Goal: Entertainment & Leisure: Consume media (video, audio)

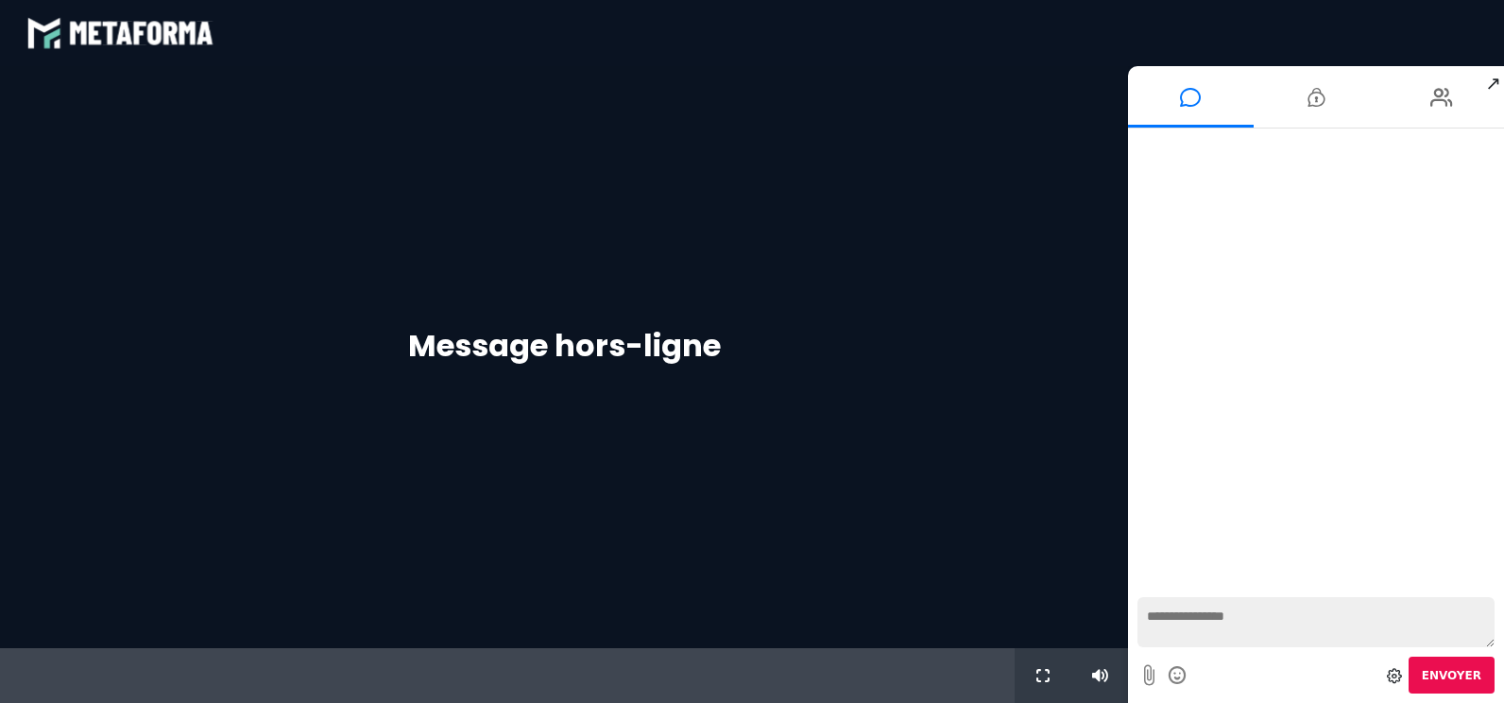
click at [1493, 80] on span "↗" at bounding box center [1493, 83] width 22 height 34
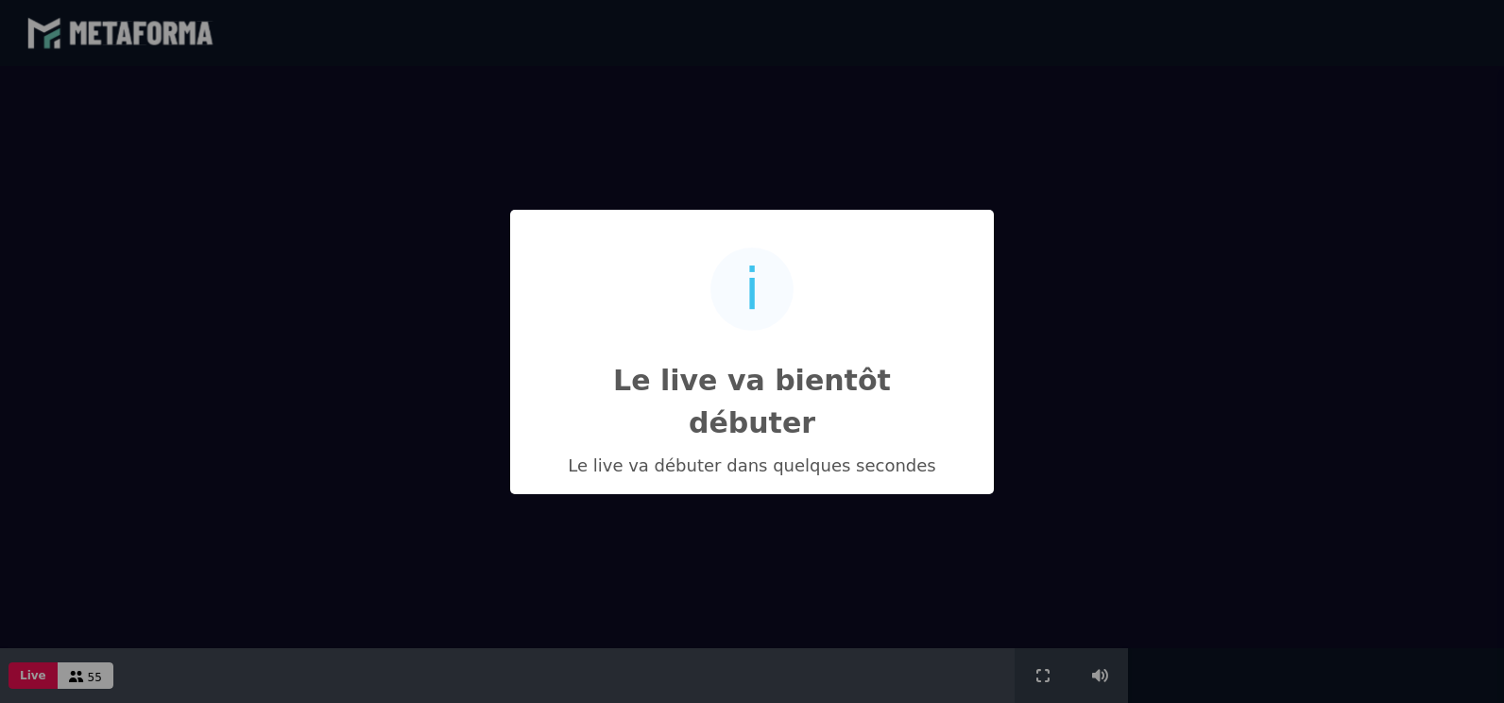
scroll to position [721, 0]
click at [1105, 178] on div "i Le live va bientôt débuter × Le live va débuter dans quelques secondes OK No …" at bounding box center [752, 351] width 1504 height 703
